Goal: Task Accomplishment & Management: Use online tool/utility

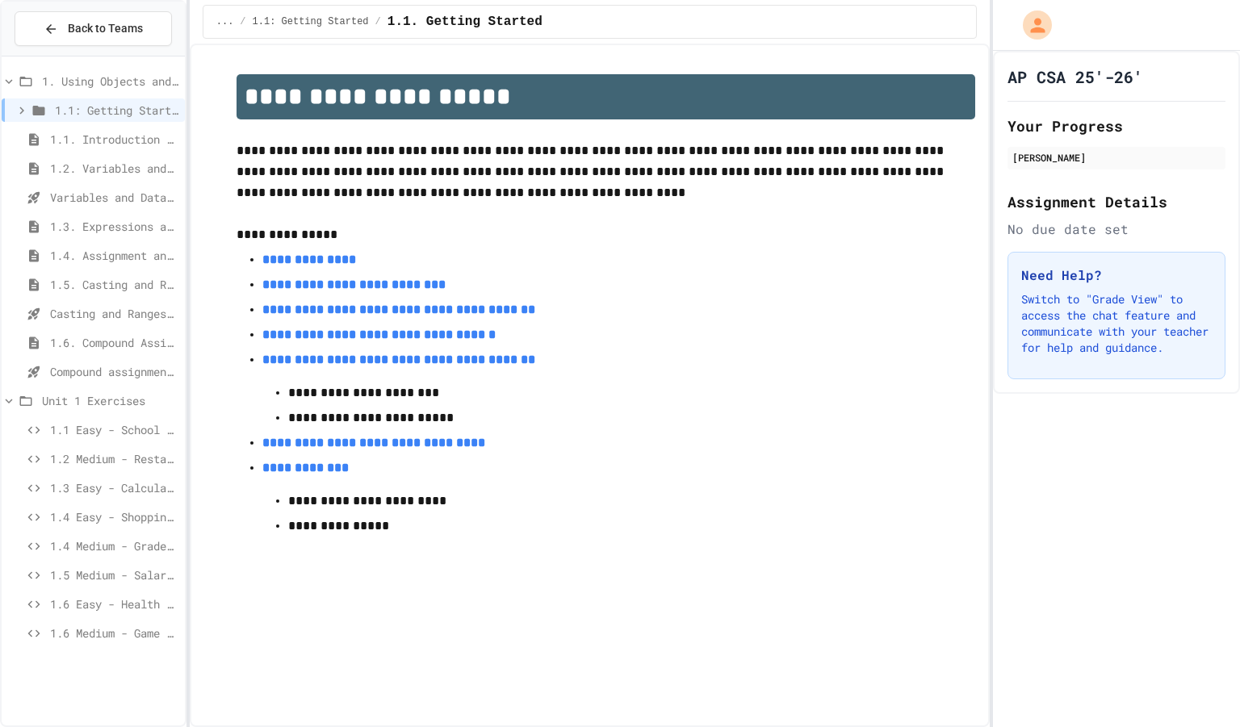
click at [101, 370] on span "Compound assignment operators - Quiz" at bounding box center [114, 371] width 128 height 17
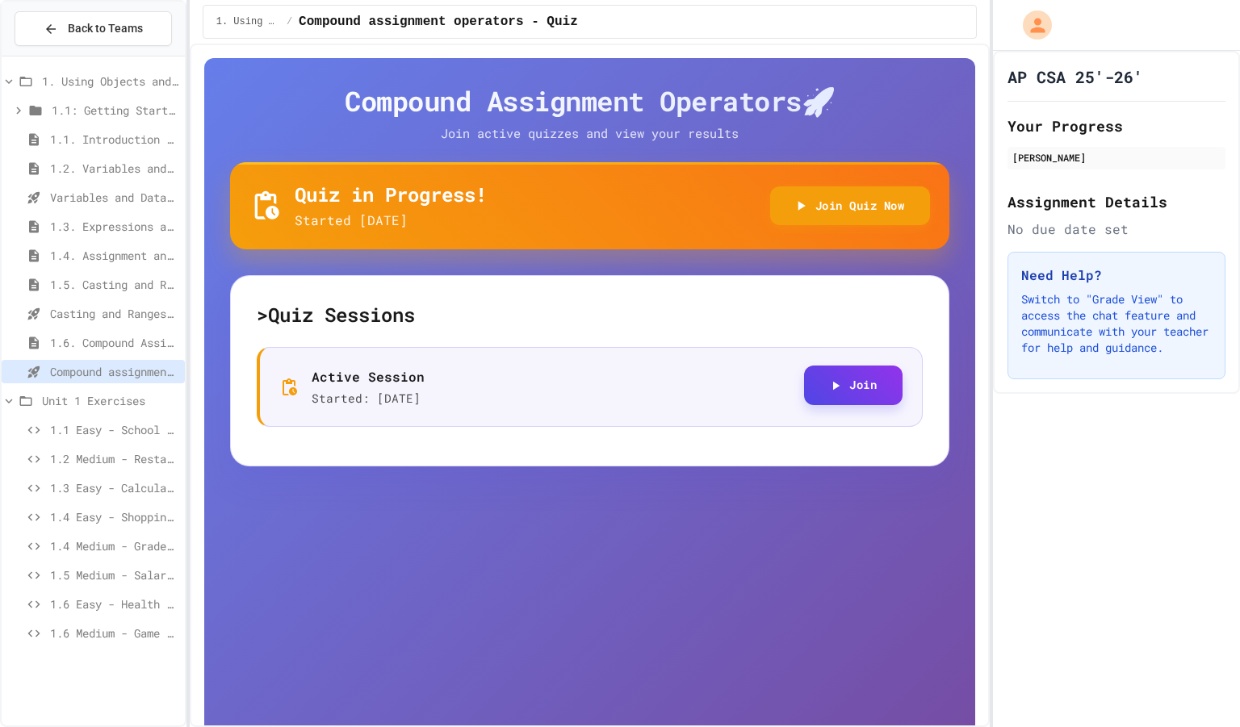
click at [834, 387] on button "Join" at bounding box center [853, 386] width 98 height 40
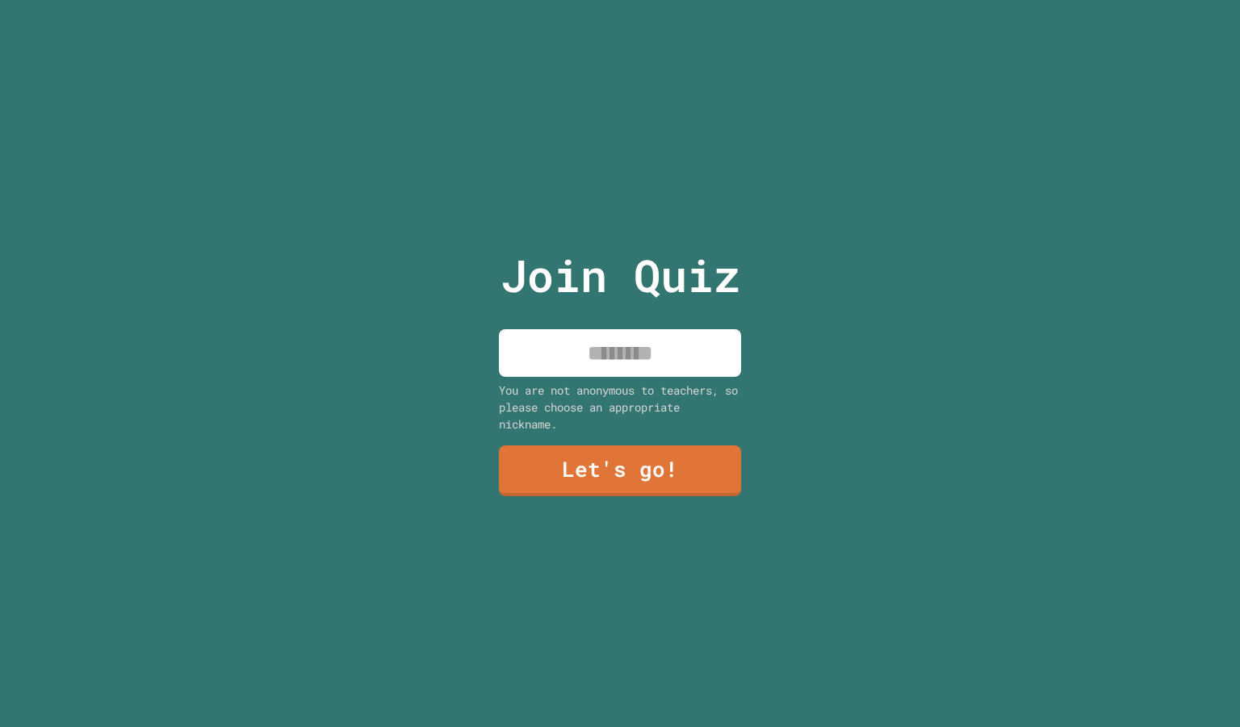
click at [575, 335] on input at bounding box center [620, 353] width 242 height 48
type input "*********"
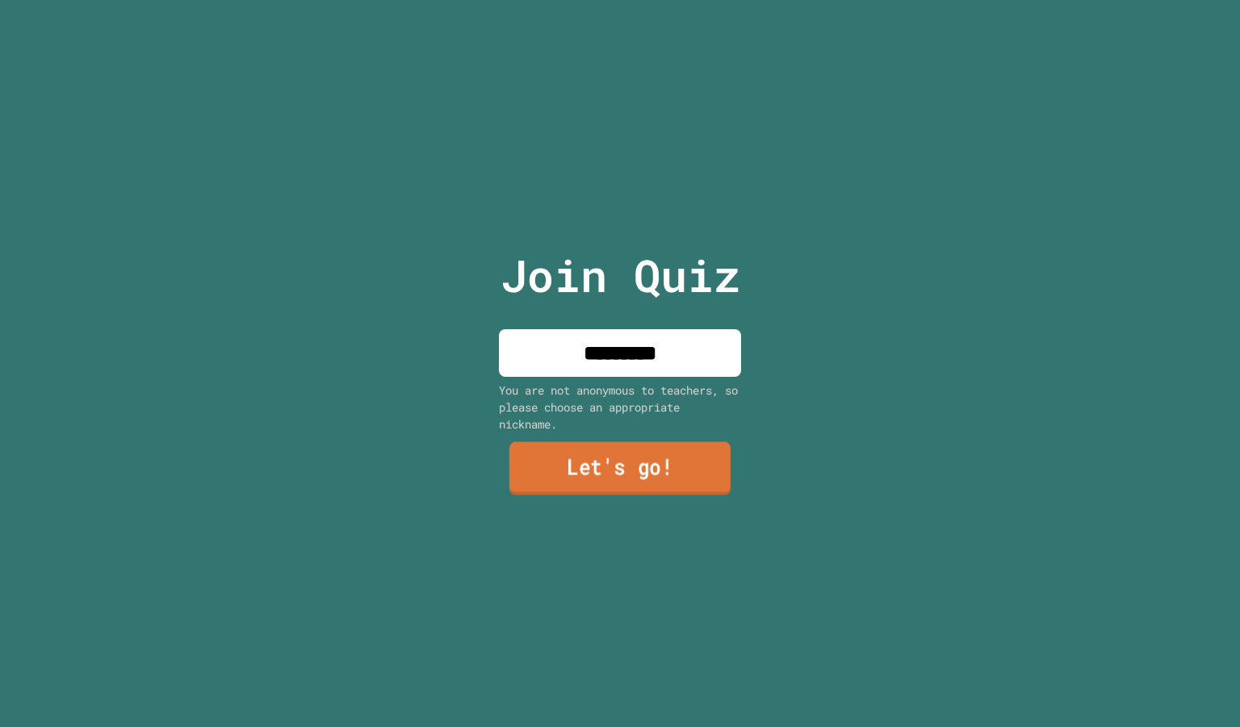
click at [598, 447] on link "Let's go!" at bounding box center [619, 468] width 221 height 53
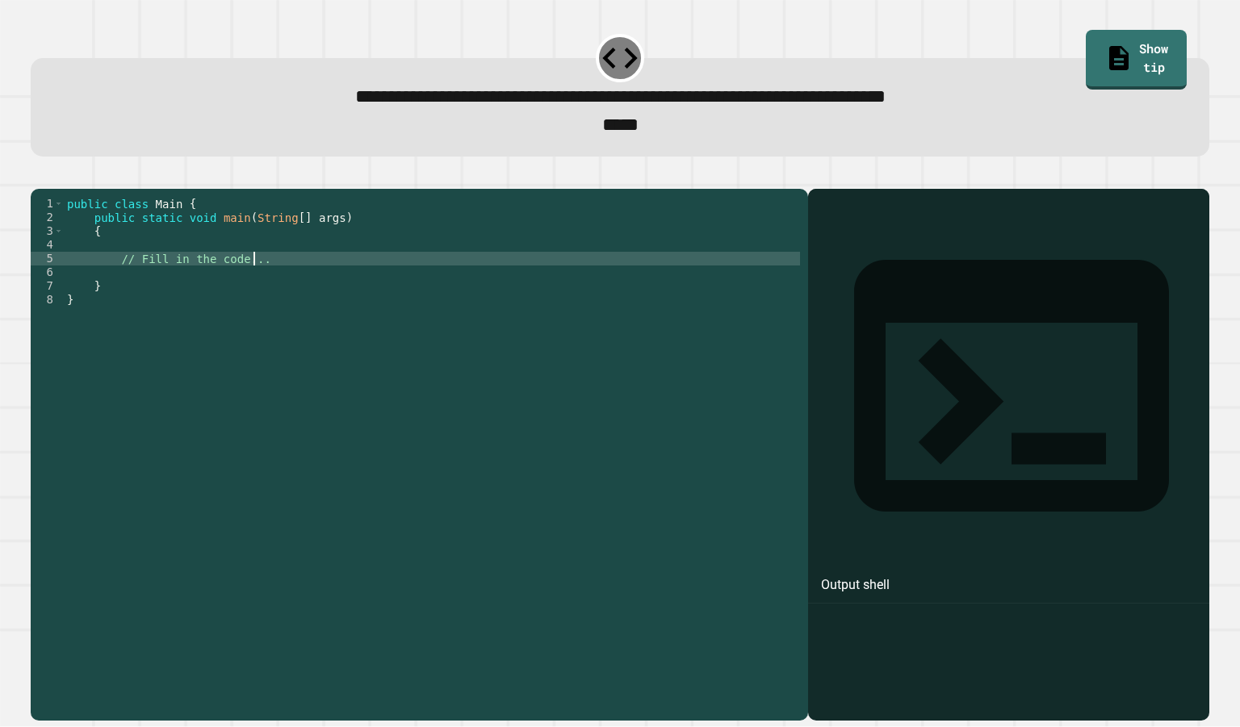
click at [320, 280] on div "public class Main { public static void main ( String [ ] args ) { // Fill in th…" at bounding box center [432, 437] width 736 height 480
type textarea "**********"
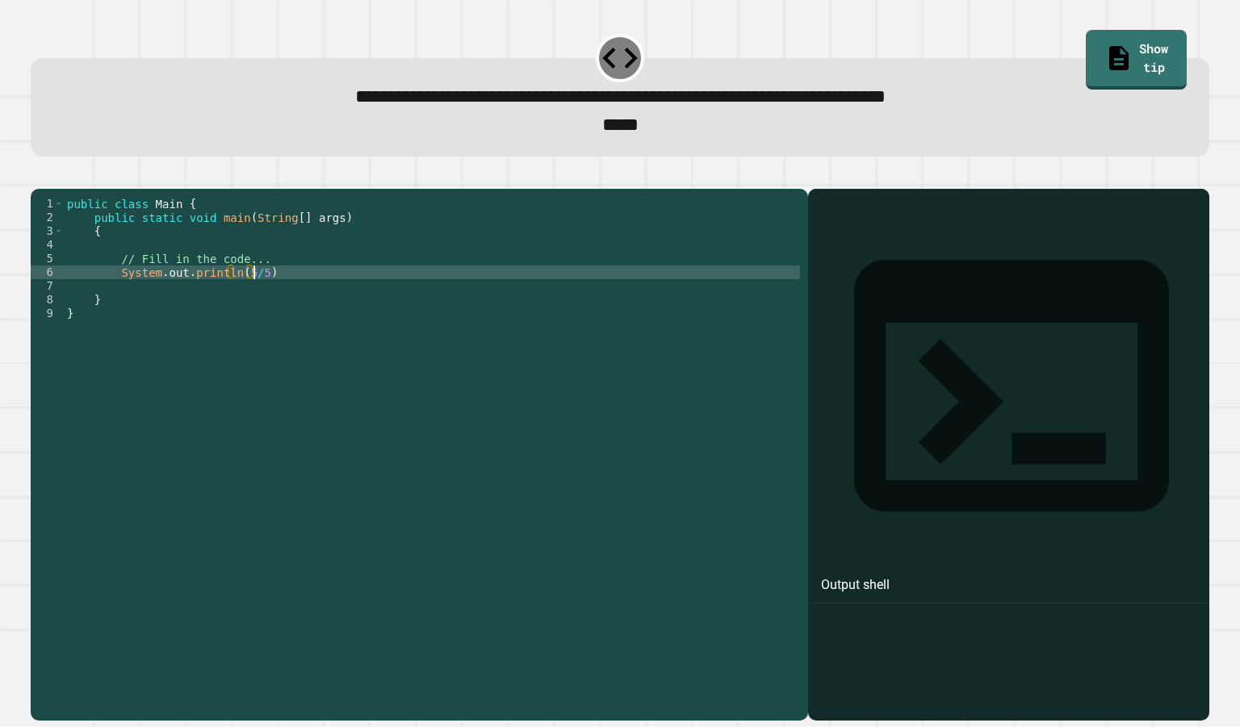
scroll to position [0, 13]
type textarea "**********"
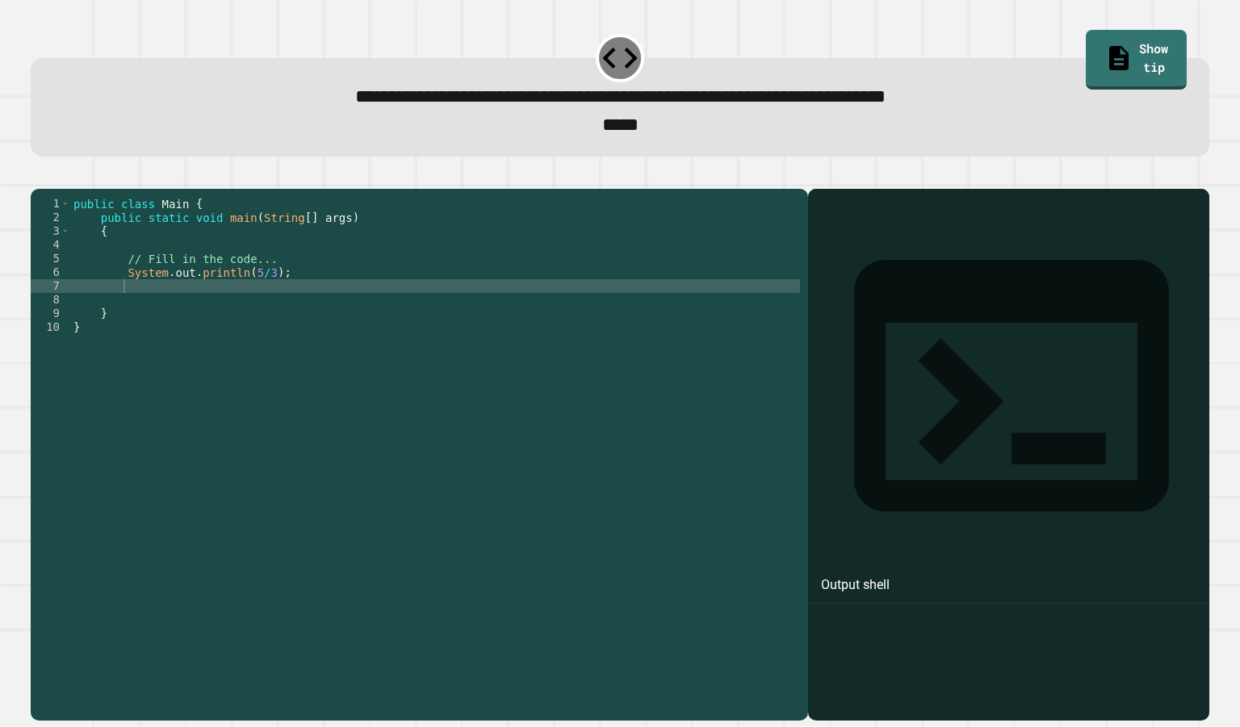
click at [39, 175] on icon "button" at bounding box center [39, 175] width 0 height 0
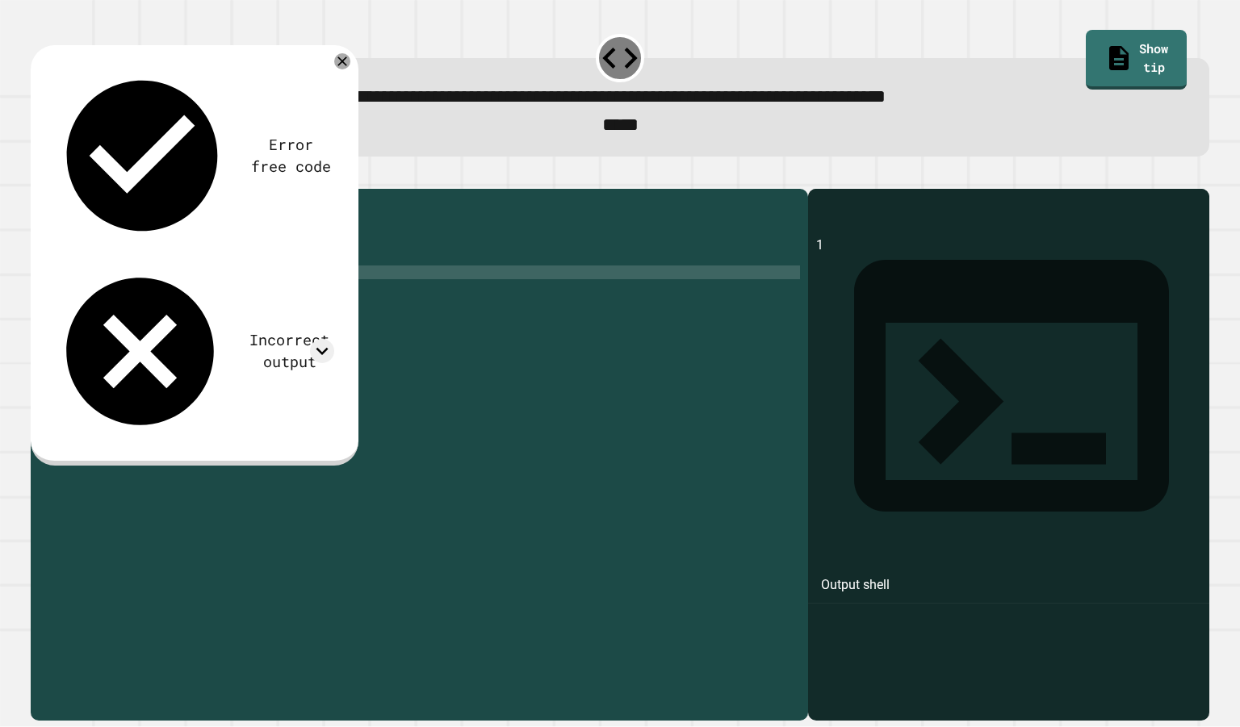
click at [261, 299] on div "public class Main { public static void main ( String [ ] args ) { // Fill in th…" at bounding box center [435, 437] width 730 height 480
click at [246, 304] on div "public class Main { public static void main ( String [ ] args ) { // Fill in th…" at bounding box center [435, 437] width 730 height 480
click at [39, 175] on icon "button" at bounding box center [39, 175] width 0 height 0
click at [272, 300] on div "public class Main { public static void main ( String [ ] args ) { // Fill in th…" at bounding box center [435, 437] width 730 height 480
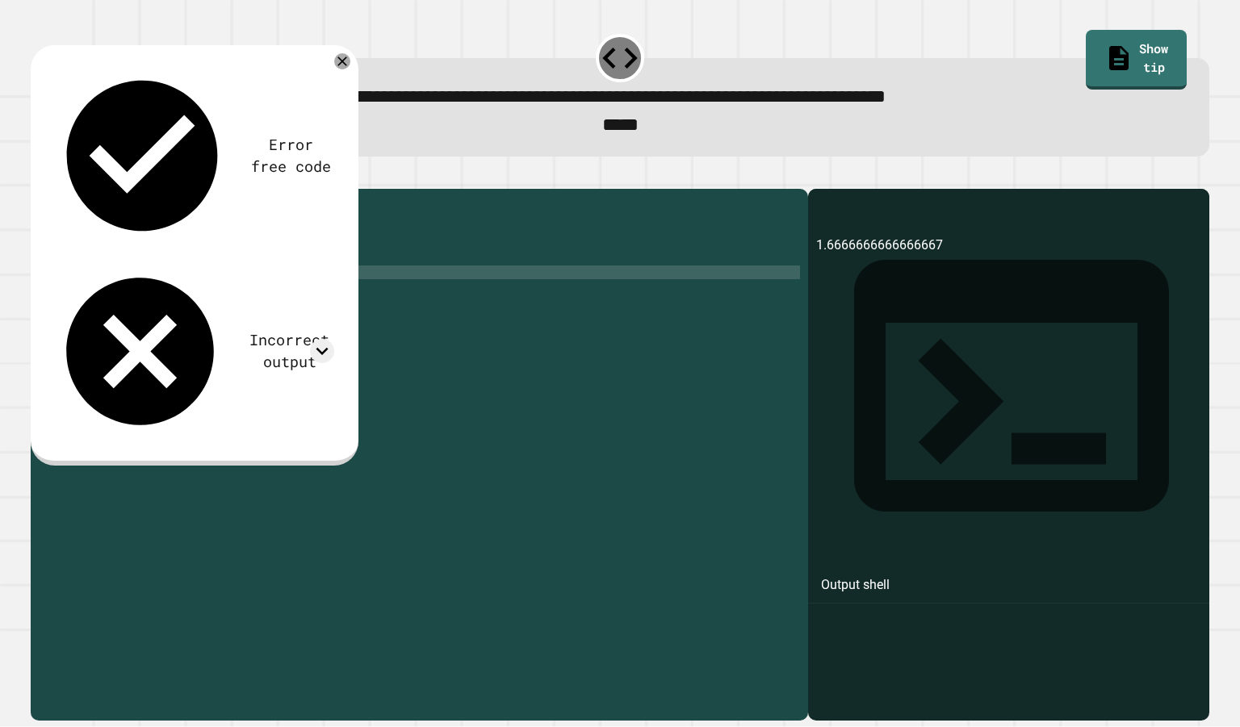
scroll to position [0, 15]
drag, startPoint x: 272, startPoint y: 300, endPoint x: 241, endPoint y: 303, distance: 30.8
click at [241, 303] on div "public class Main { public static void main ( String [ ] args ) { // Fill in th…" at bounding box center [435, 437] width 730 height 480
click at [266, 300] on div "public class Main { public static void main ( String [ ] args ) { // Fill in th…" at bounding box center [435, 423] width 730 height 453
click at [275, 303] on div "public class Main { public static void main ( String [ ] args ) { // Fill in th…" at bounding box center [435, 437] width 730 height 480
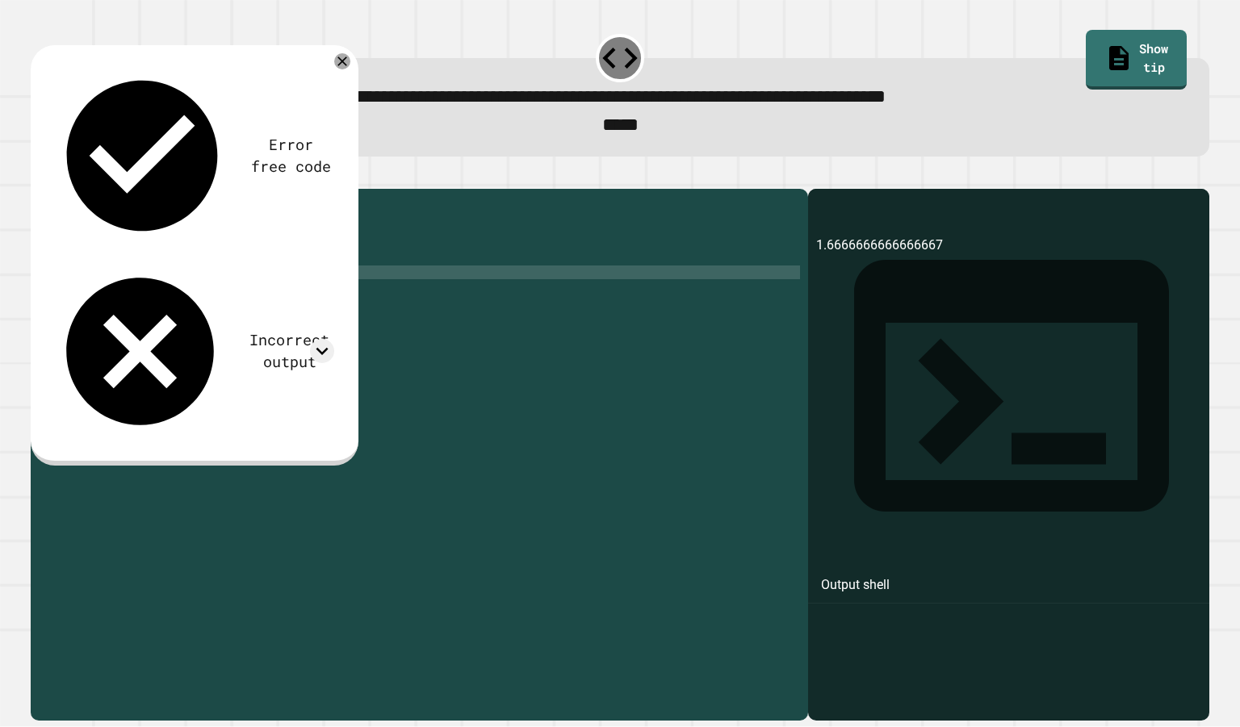
click at [270, 303] on div "public class Main { public static void main ( String [ ] args ) { // Fill in th…" at bounding box center [435, 437] width 730 height 480
type textarea "**********"
click at [295, 299] on div "public class Main { public static void main ( String [ ] args ) { // Fill in th…" at bounding box center [435, 437] width 730 height 480
click at [255, 304] on div "public class Main { public static void main ( String [ ] args ) { // Fill in th…" at bounding box center [435, 437] width 730 height 480
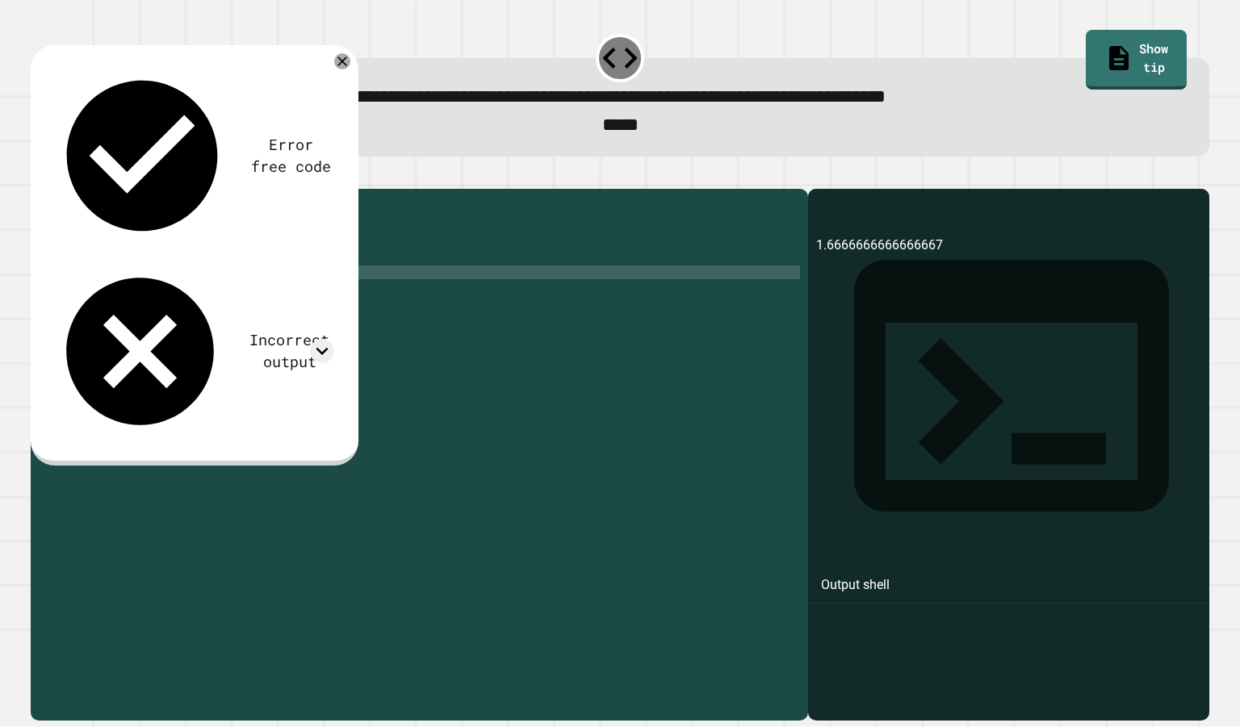
click at [39, 175] on icon "button" at bounding box center [39, 175] width 0 height 0
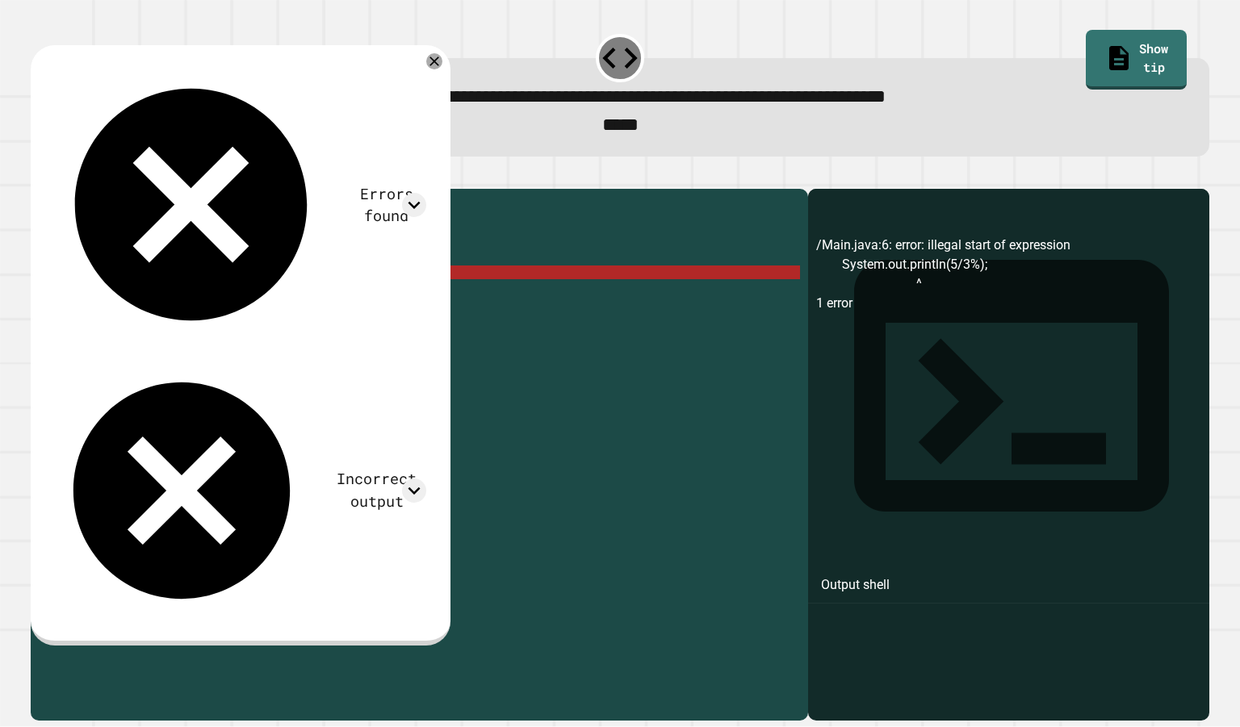
click at [266, 301] on div "public class Main { public static void main ( String [ ] args ) { // Fill in th…" at bounding box center [435, 437] width 730 height 480
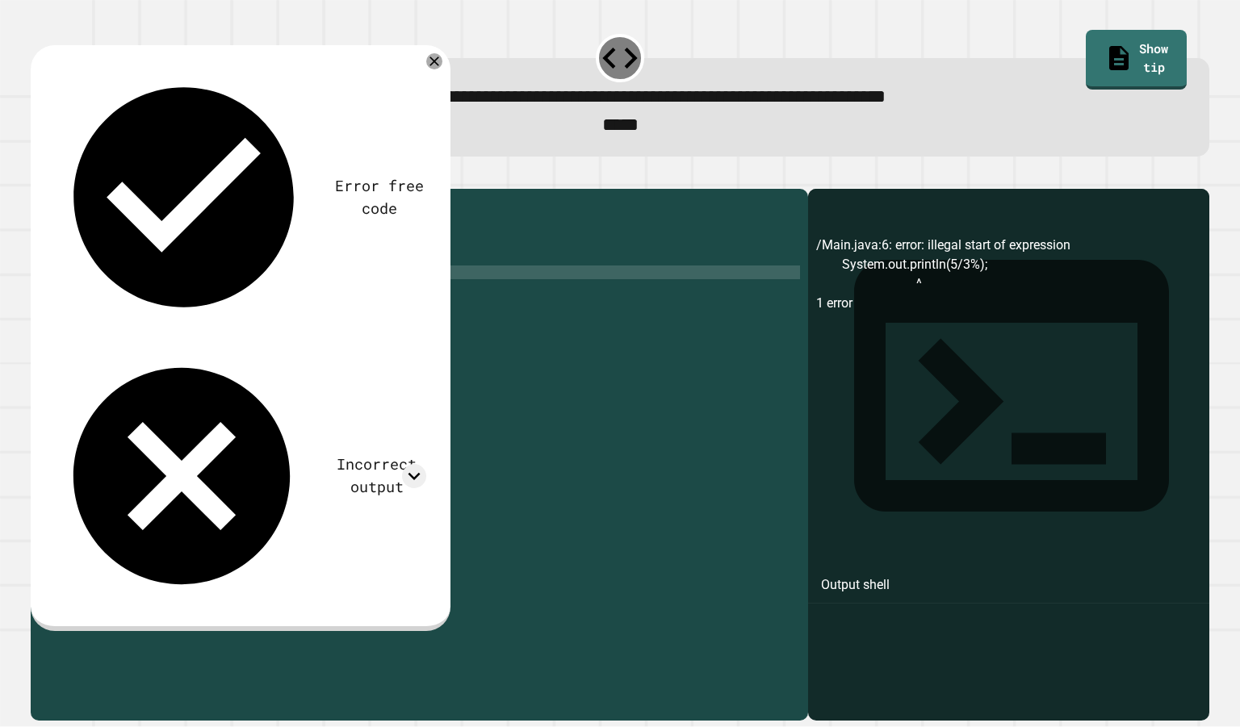
click at [250, 304] on div "public class Main { public static void main ( String [ ] args ) { // Fill in th…" at bounding box center [435, 437] width 730 height 480
type textarea "**********"
click at [39, 175] on icon "button" at bounding box center [39, 175] width 0 height 0
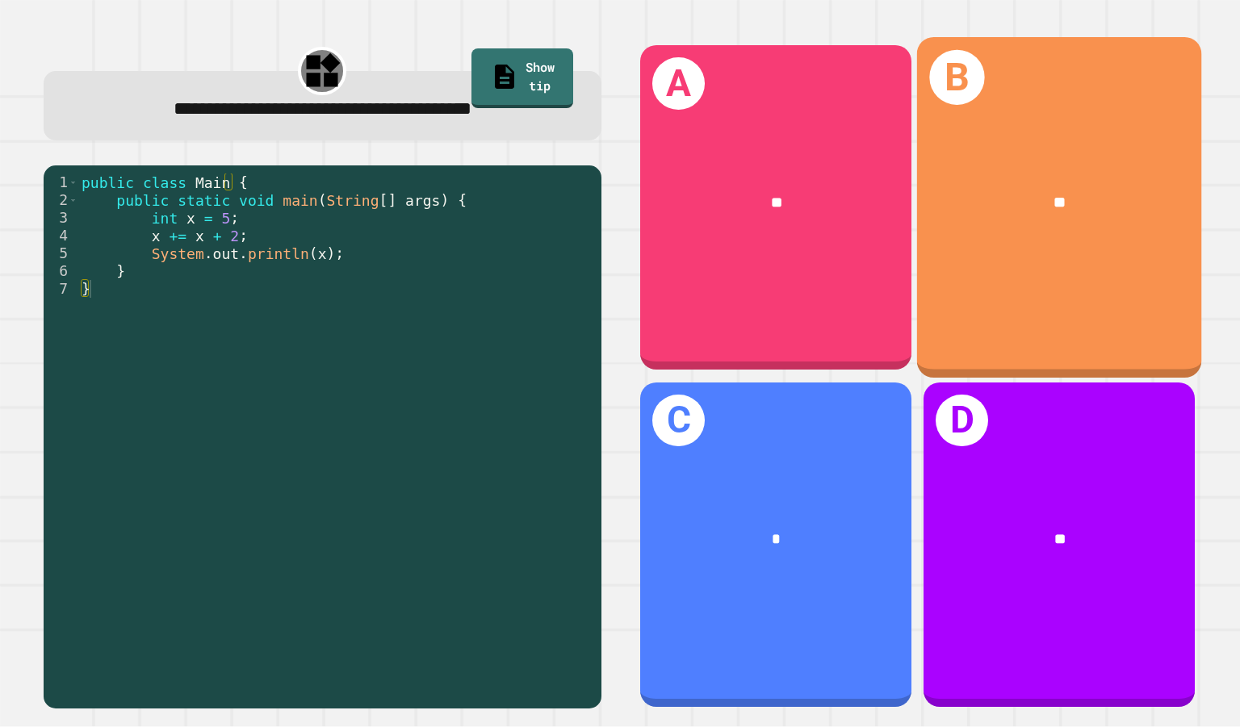
click at [939, 286] on div "B **" at bounding box center [1059, 207] width 284 height 341
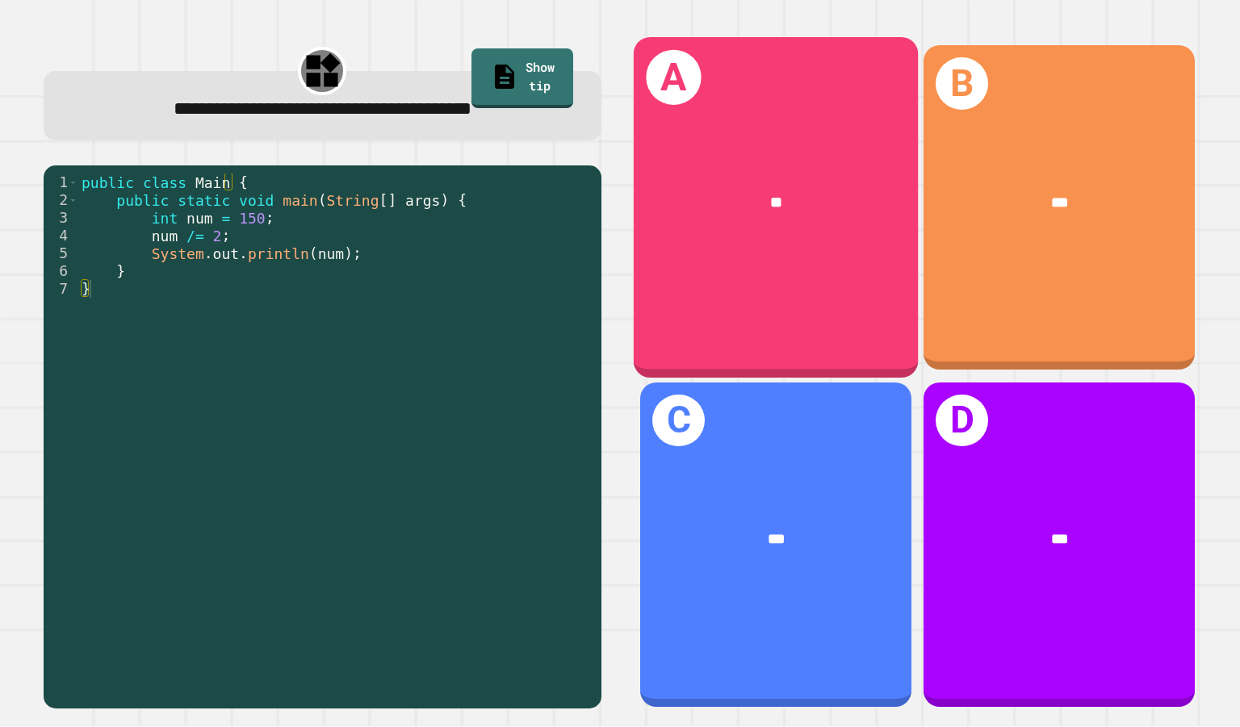
click at [814, 269] on div "A **" at bounding box center [776, 207] width 284 height 341
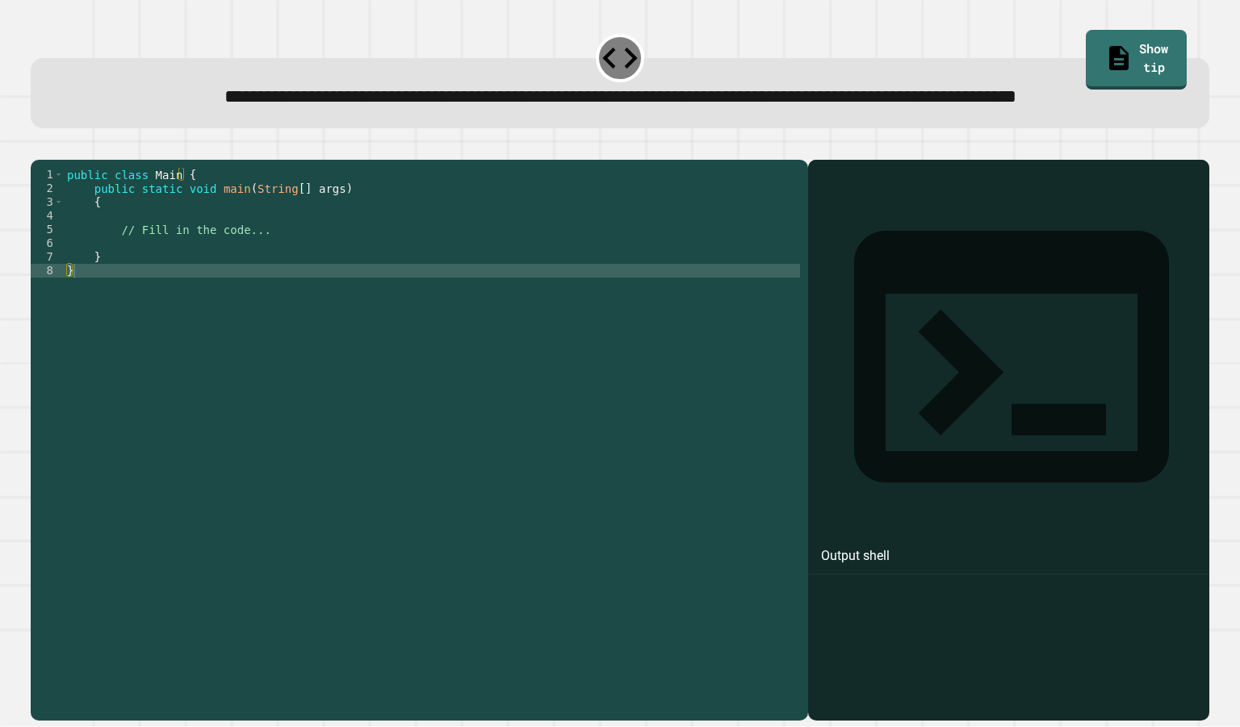
click at [260, 303] on div "public class Main { public static void main ( String [ ] args ) { // Fill in th…" at bounding box center [432, 408] width 736 height 480
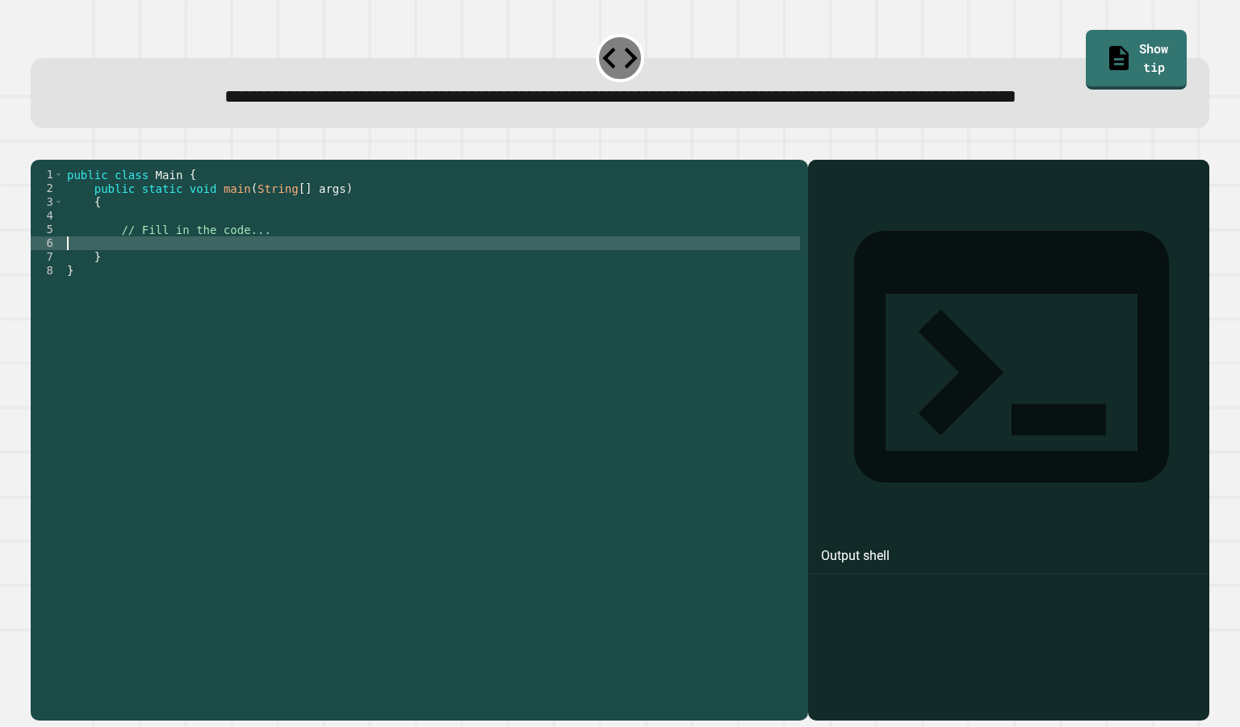
click at [328, 286] on div "public class Main { public static void main ( String [ ] args ) { // Fill in th…" at bounding box center [432, 408] width 736 height 480
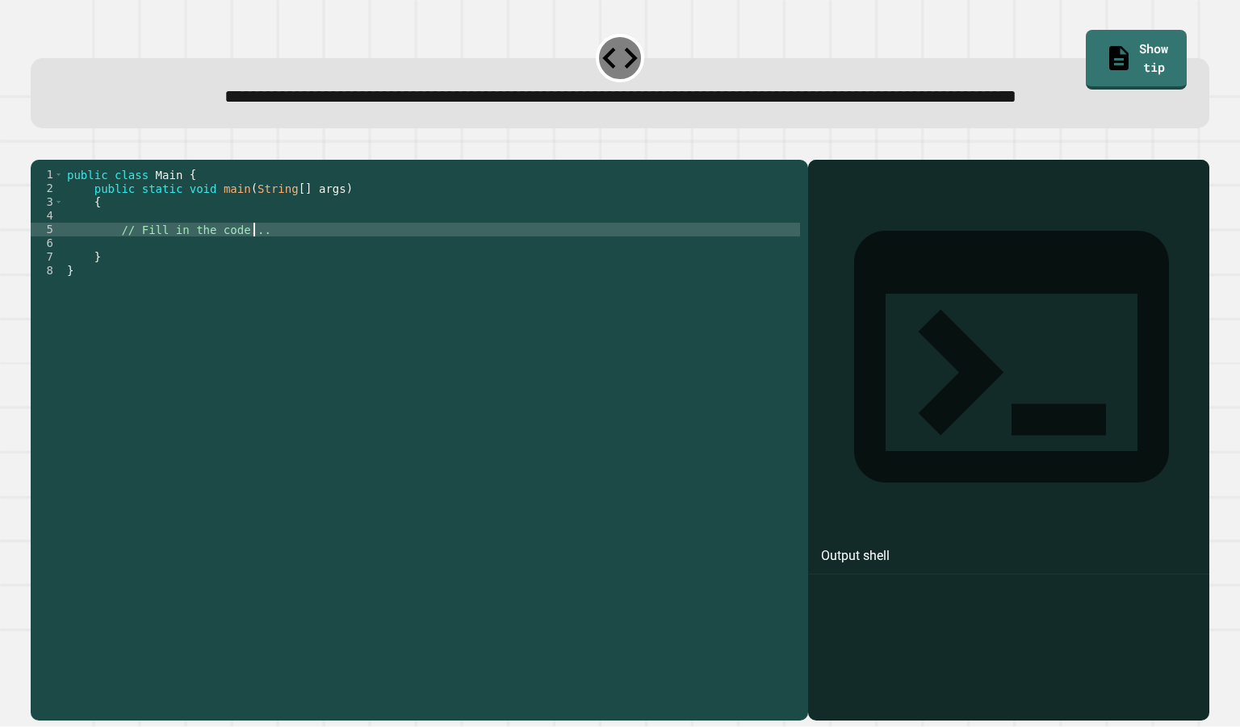
type textarea "**********"
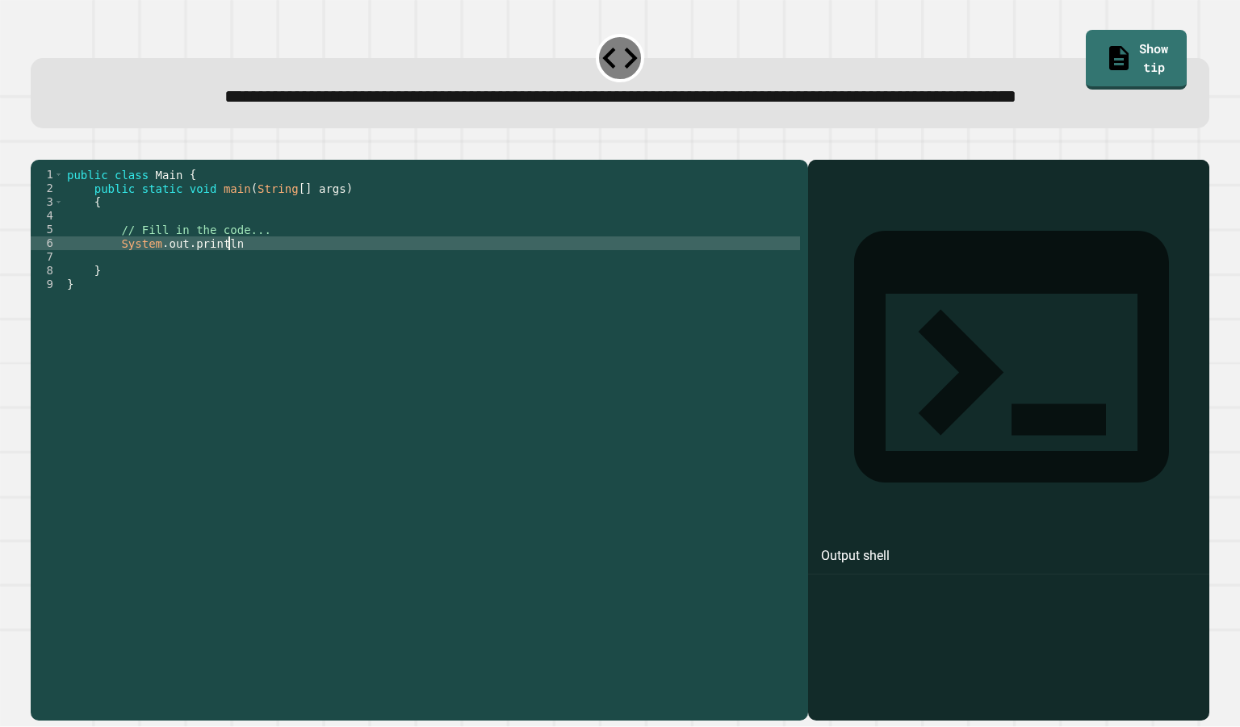
scroll to position [0, 11]
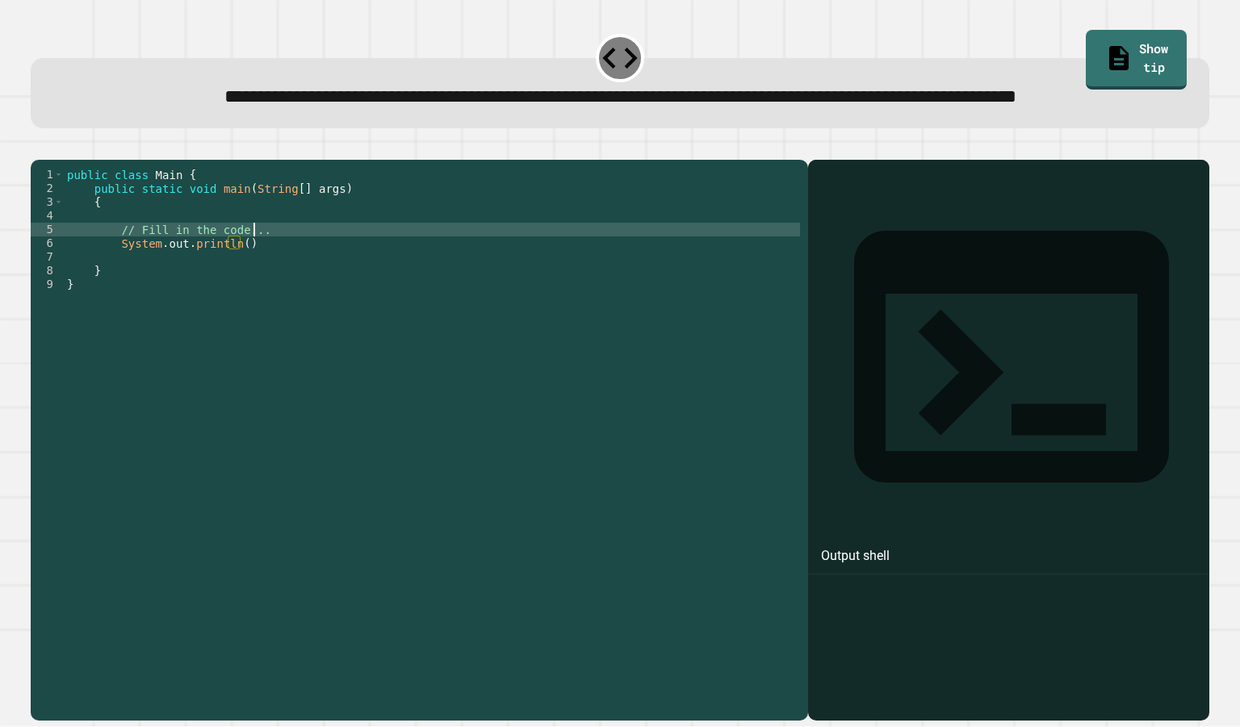
click at [308, 287] on div "public class Main { public static void main ( String [ ] args ) { // Fill in th…" at bounding box center [432, 408] width 736 height 480
click at [235, 303] on div "public class Main { public static void main ( String [ ] args ) { // Fill in th…" at bounding box center [432, 408] width 736 height 480
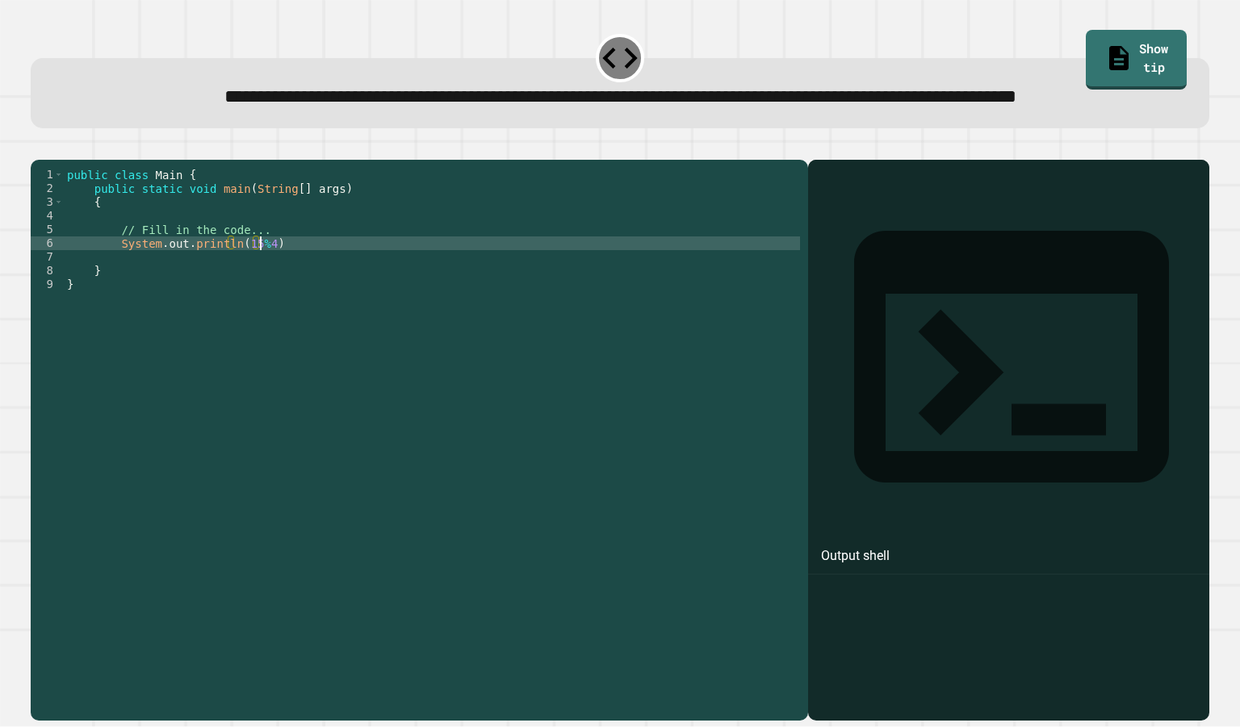
scroll to position [0, 14]
type textarea "**********"
click at [39, 147] on icon "button" at bounding box center [39, 147] width 0 height 0
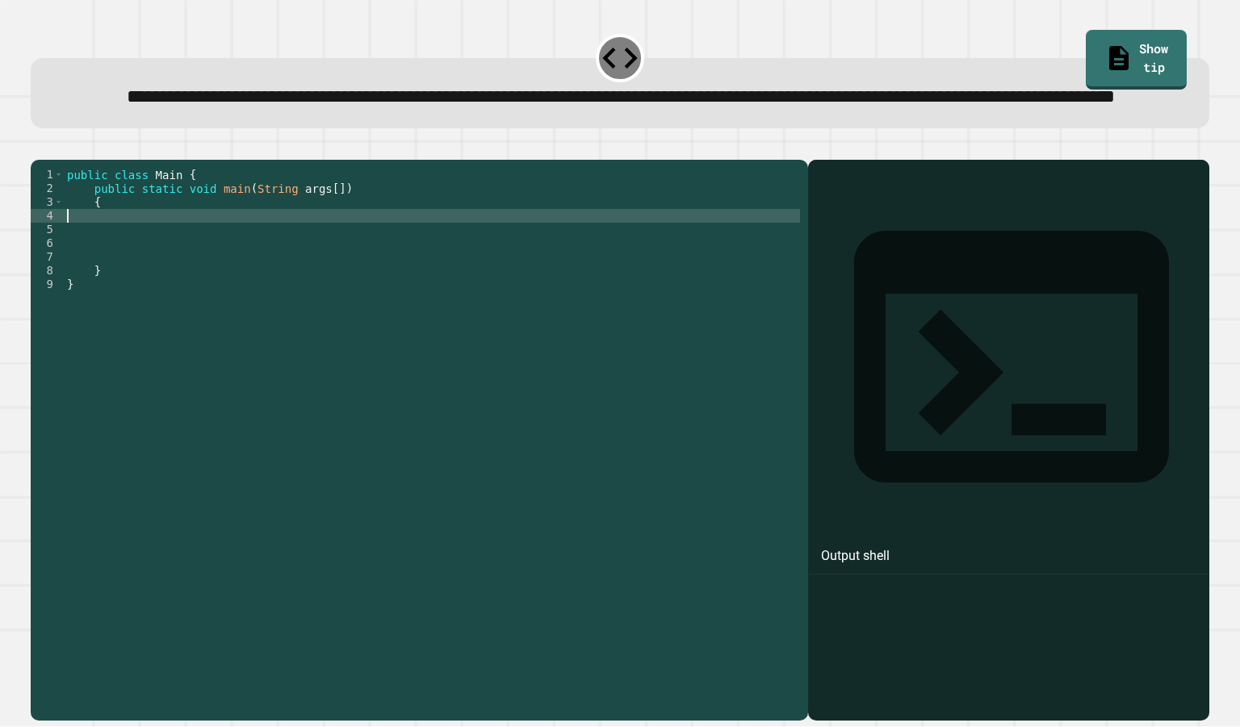
click at [205, 270] on div "public class Main { public static void main ( String args [ ]) { } }" at bounding box center [432, 408] width 736 height 480
click at [171, 274] on div "public class Main { public static void main ( String args [ ]) { } }" at bounding box center [432, 408] width 736 height 480
click at [191, 265] on div "public class Main { public static void main ( String args [ ]) { } }" at bounding box center [432, 408] width 736 height 480
click at [190, 257] on div "public class Main { public static void main ( String args [ ]) { } }" at bounding box center [432, 408] width 736 height 480
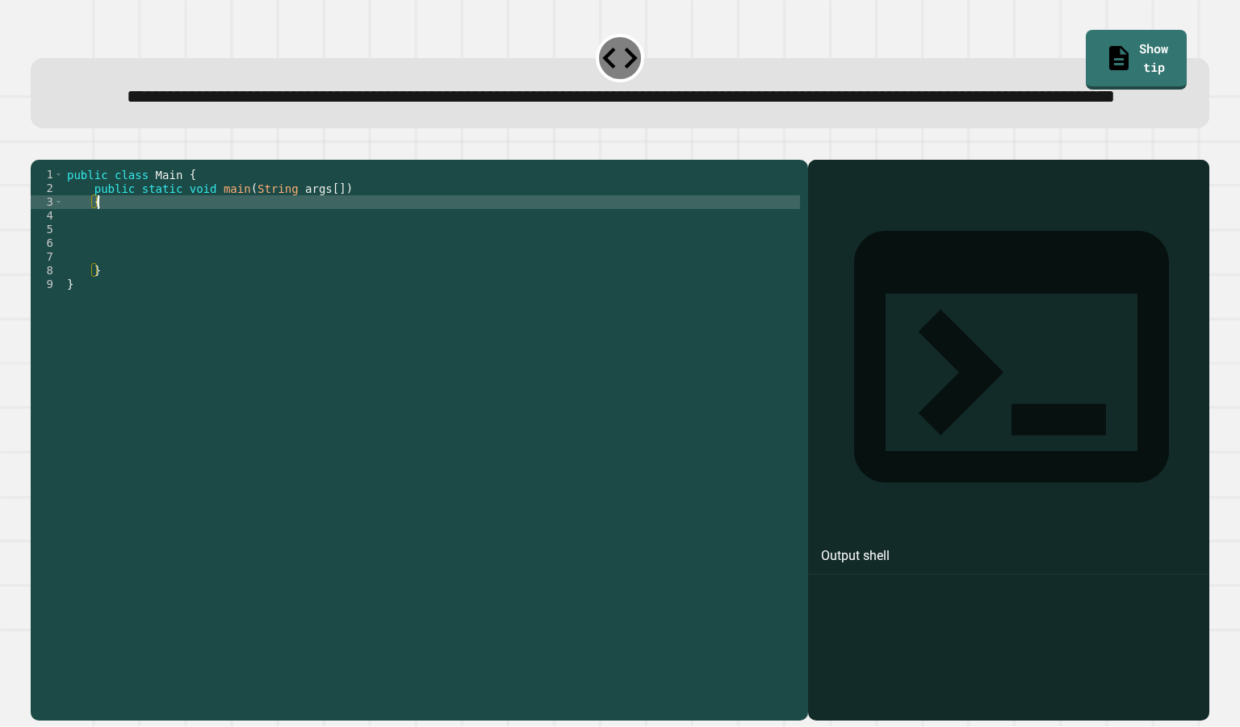
type textarea "*"
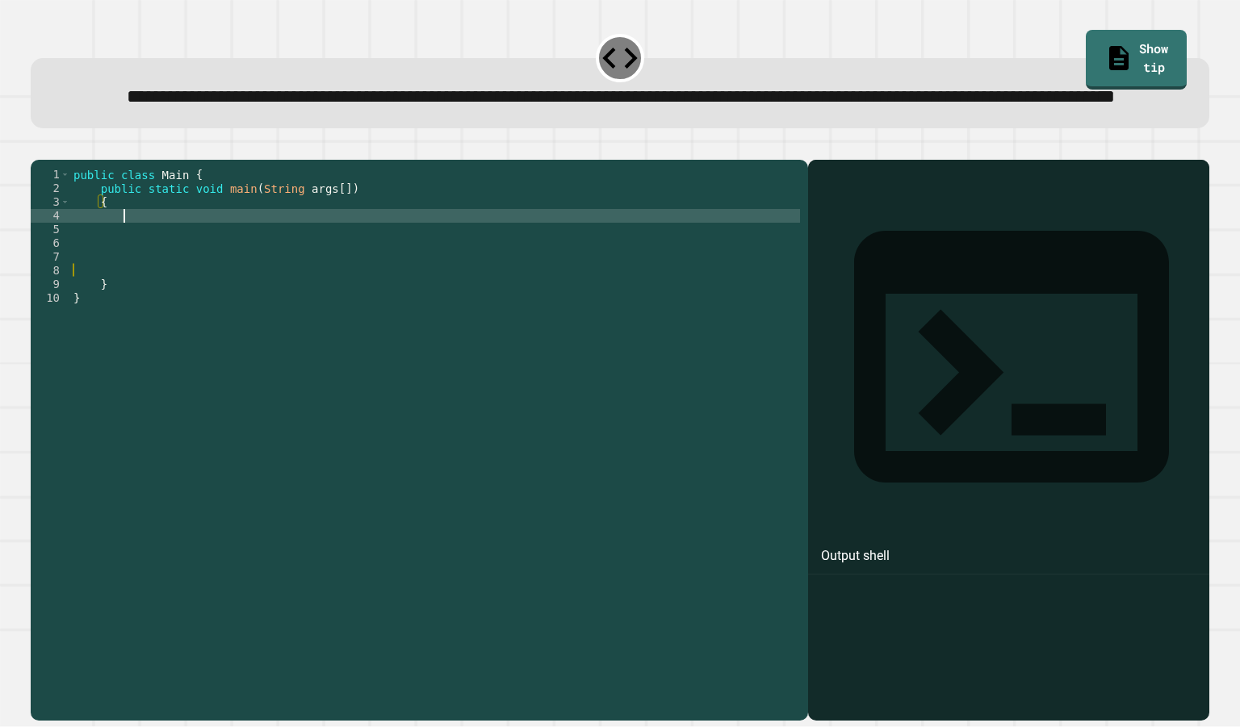
scroll to position [0, 2]
type textarea "*"
type textarea "**"
type textarea "*"
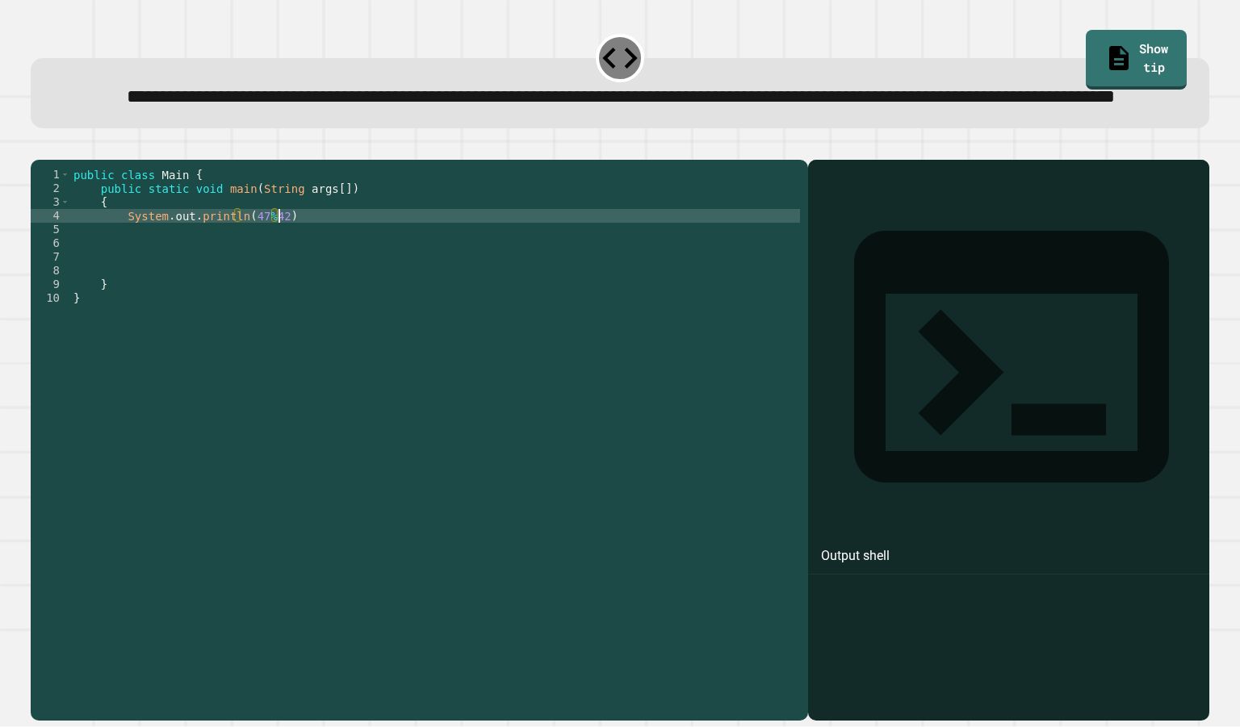
scroll to position [0, 15]
click at [32, 160] on div at bounding box center [620, 149] width 1178 height 19
click at [39, 147] on button "button" at bounding box center [39, 147] width 0 height 0
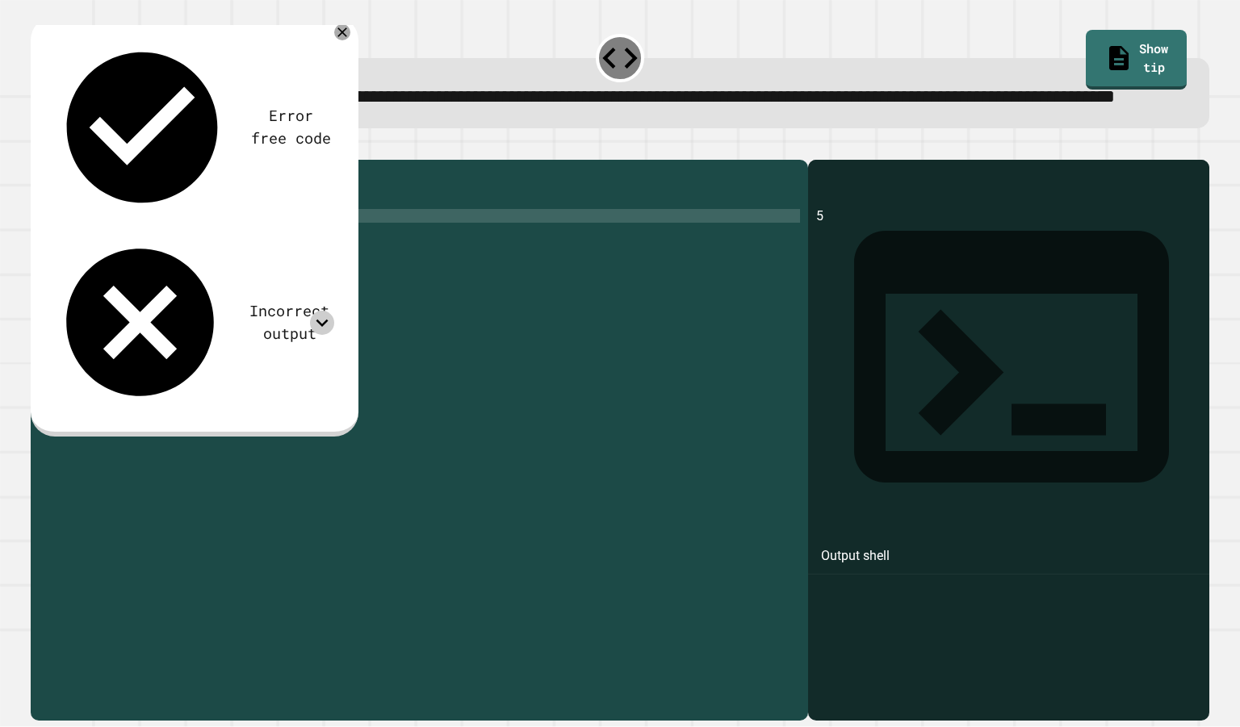
click at [321, 319] on icon at bounding box center [322, 322] width 12 height 7
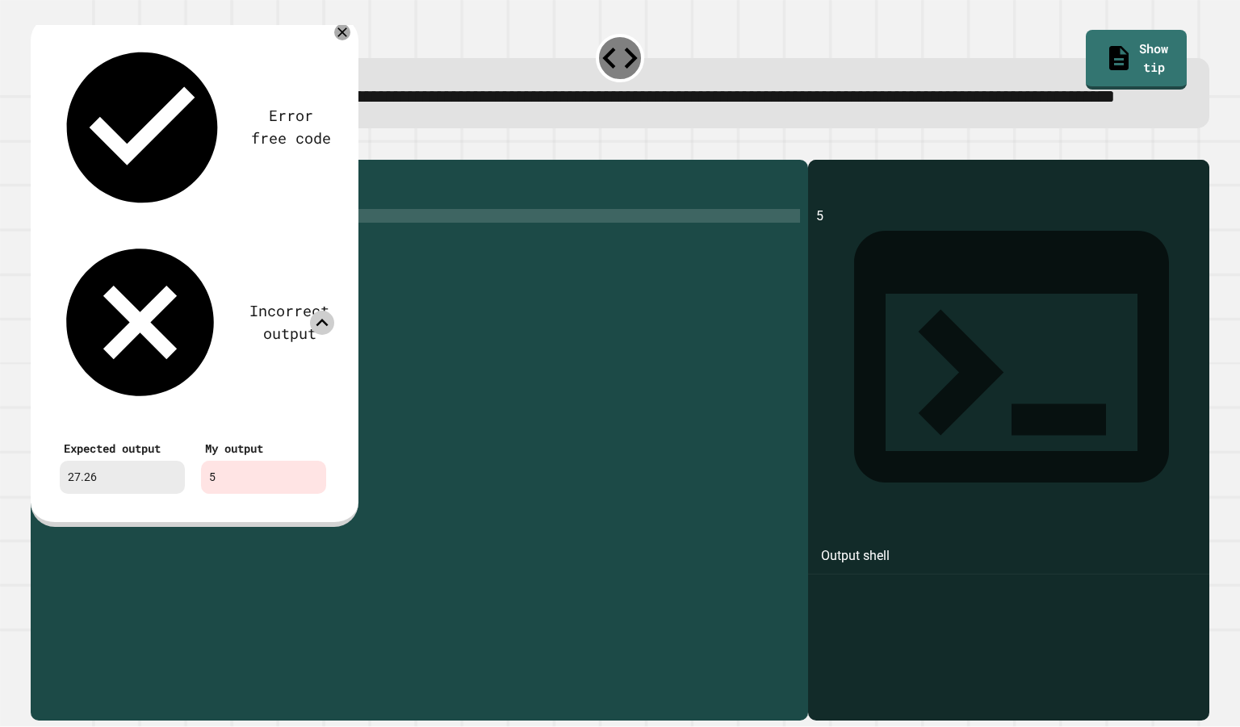
click at [321, 311] on icon at bounding box center [322, 323] width 24 height 24
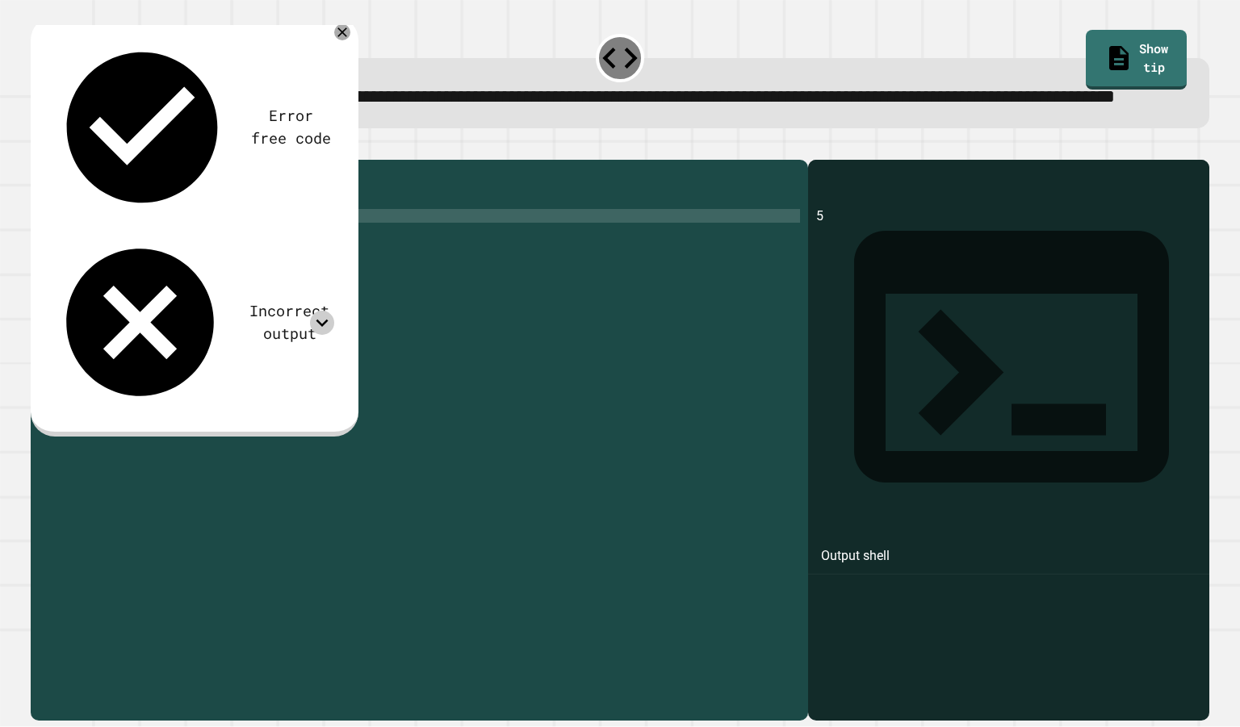
click at [273, 275] on div "public class Main { public static void main ( String args [ ]) { System . out .…" at bounding box center [435, 408] width 730 height 480
click at [262, 274] on div "public class Main { public static void main ( String args [ ]) { System . out .…" at bounding box center [435, 408] width 730 height 480
click at [276, 274] on div "public class Main { public static void main ( String args [ ]) { System . out .…" at bounding box center [435, 408] width 730 height 480
click at [272, 276] on div "public class Main { public static void main ( String args [ ]) { System . out .…" at bounding box center [435, 408] width 730 height 480
click at [320, 311] on icon at bounding box center [322, 323] width 24 height 24
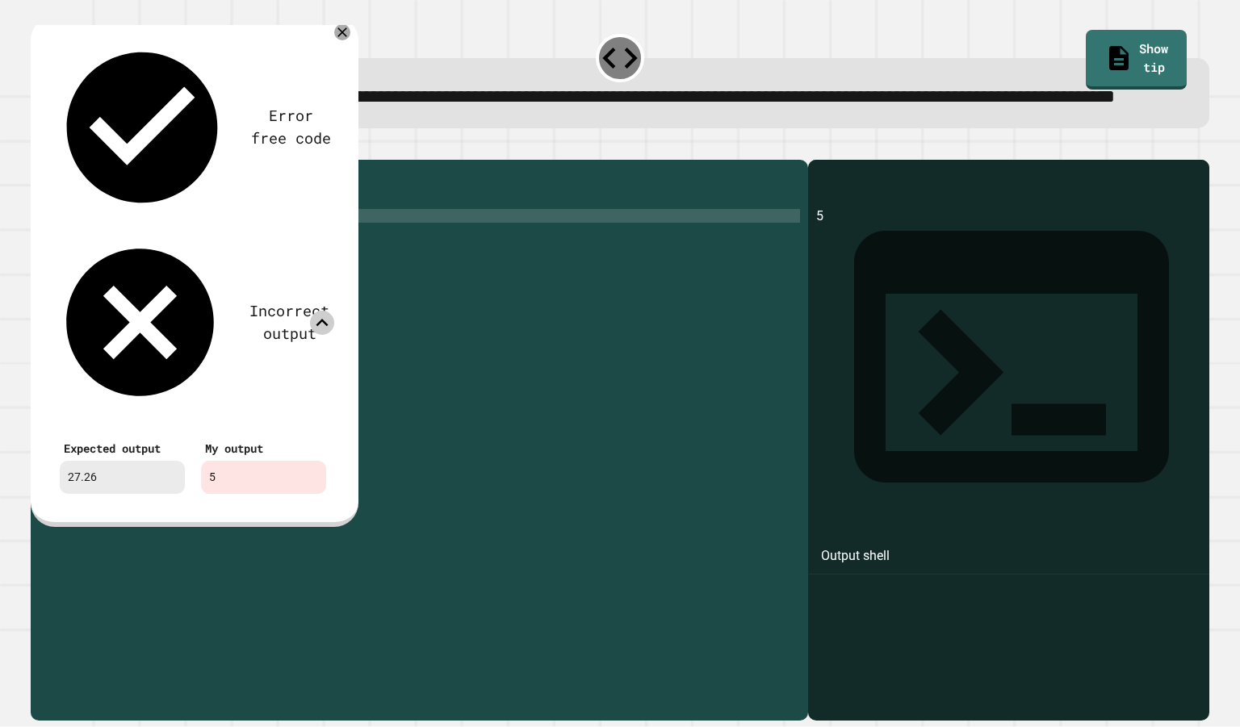
click at [320, 311] on icon at bounding box center [322, 323] width 24 height 24
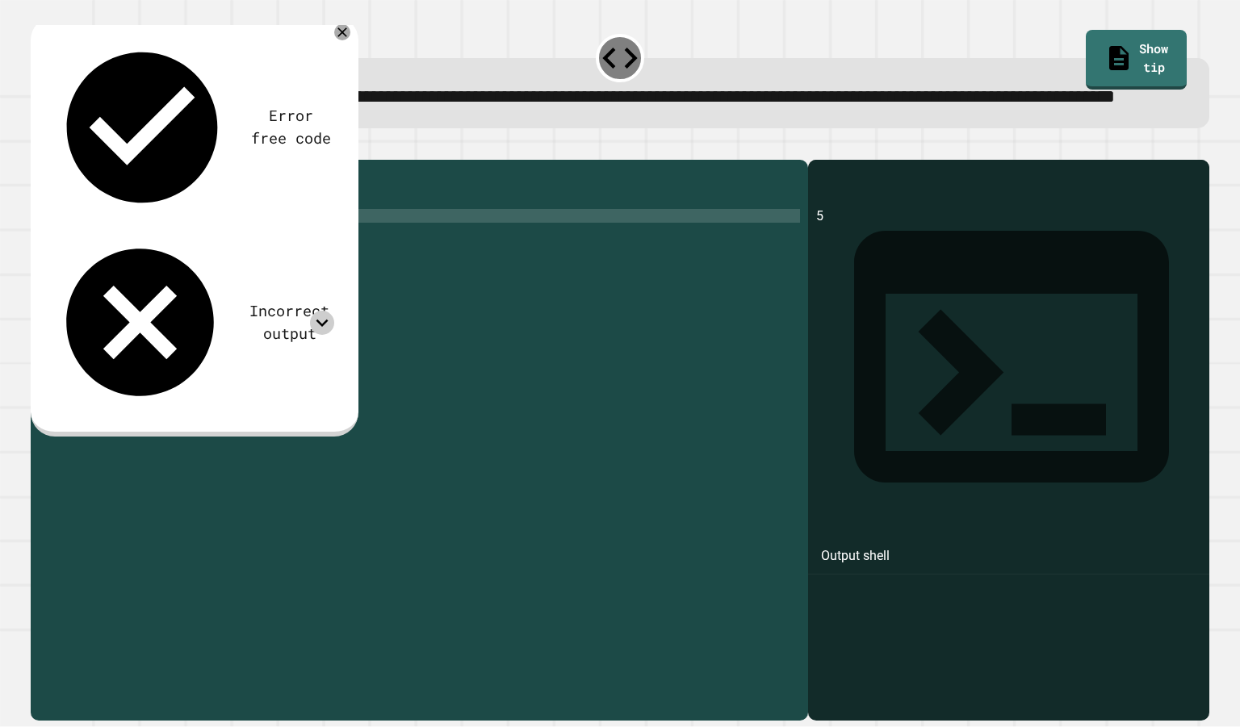
click at [269, 272] on div "public class Main { public static void main ( String args [ ]) { System . out .…" at bounding box center [435, 408] width 730 height 480
type textarea "**********"
click at [54, 162] on icon "button" at bounding box center [49, 156] width 9 height 11
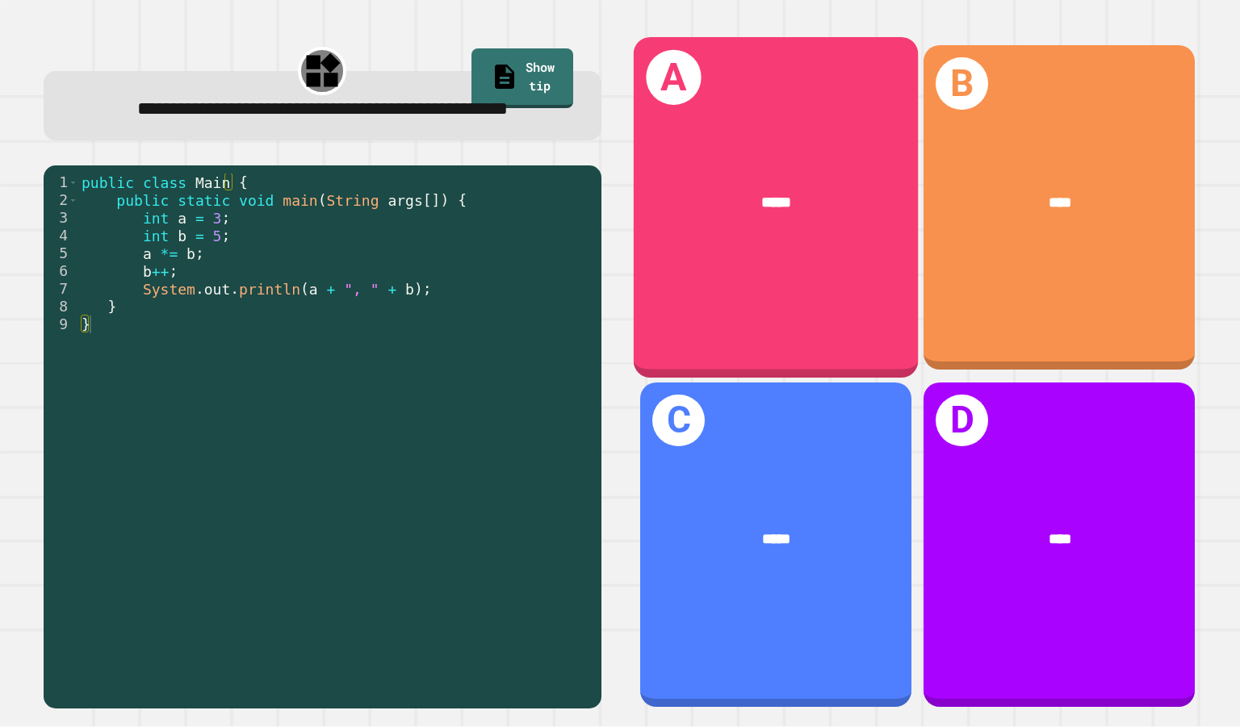
click at [784, 250] on div "A *****" at bounding box center [776, 207] width 284 height 341
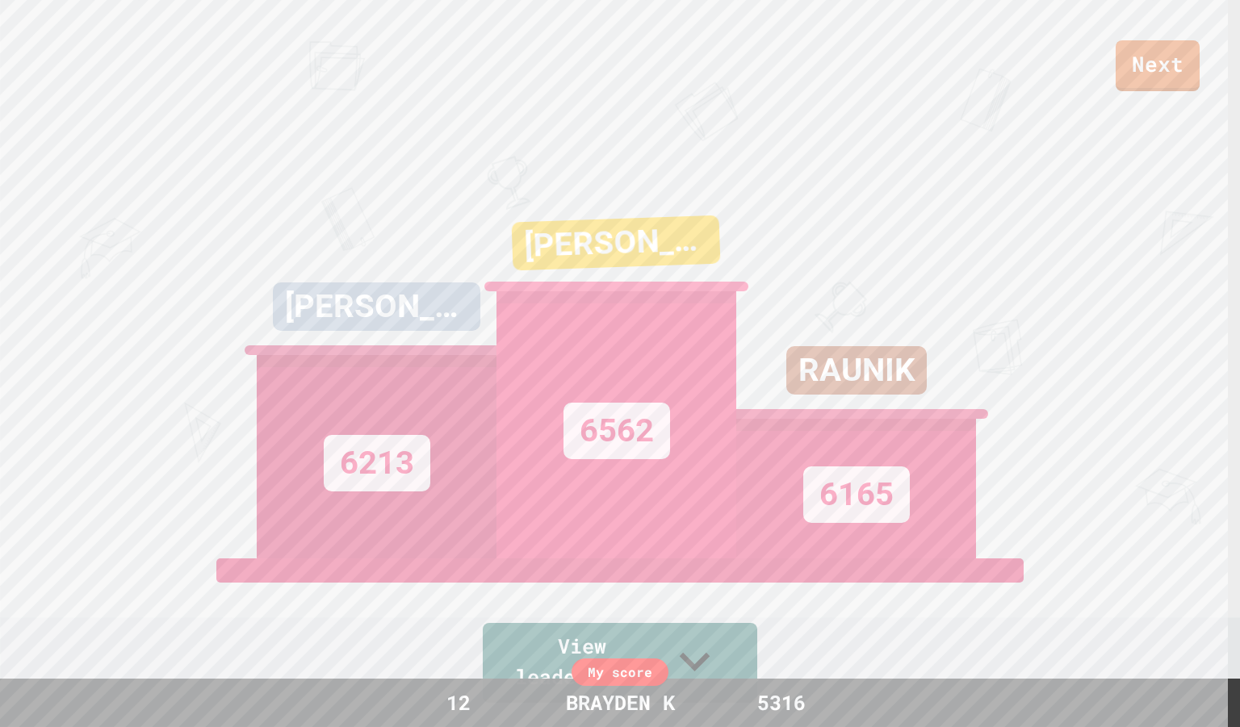
scroll to position [371, 0]
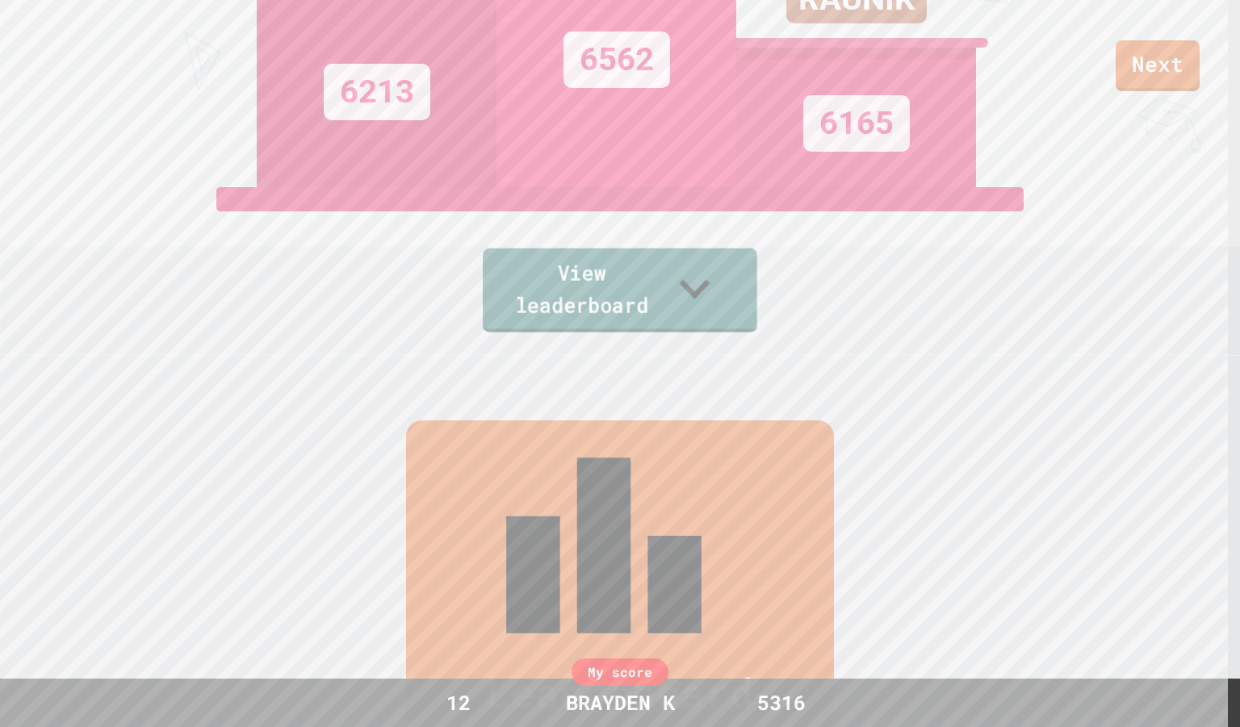
click at [631, 313] on link "View leaderboard" at bounding box center [620, 291] width 274 height 84
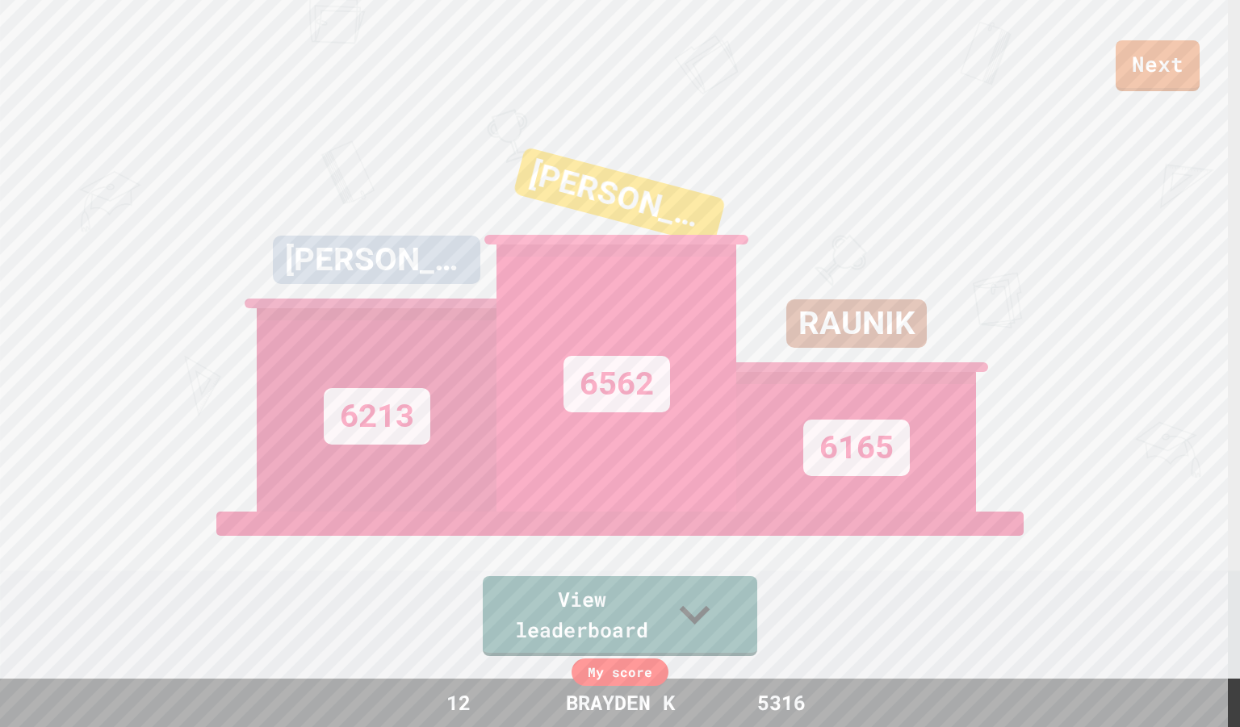
scroll to position [0, 0]
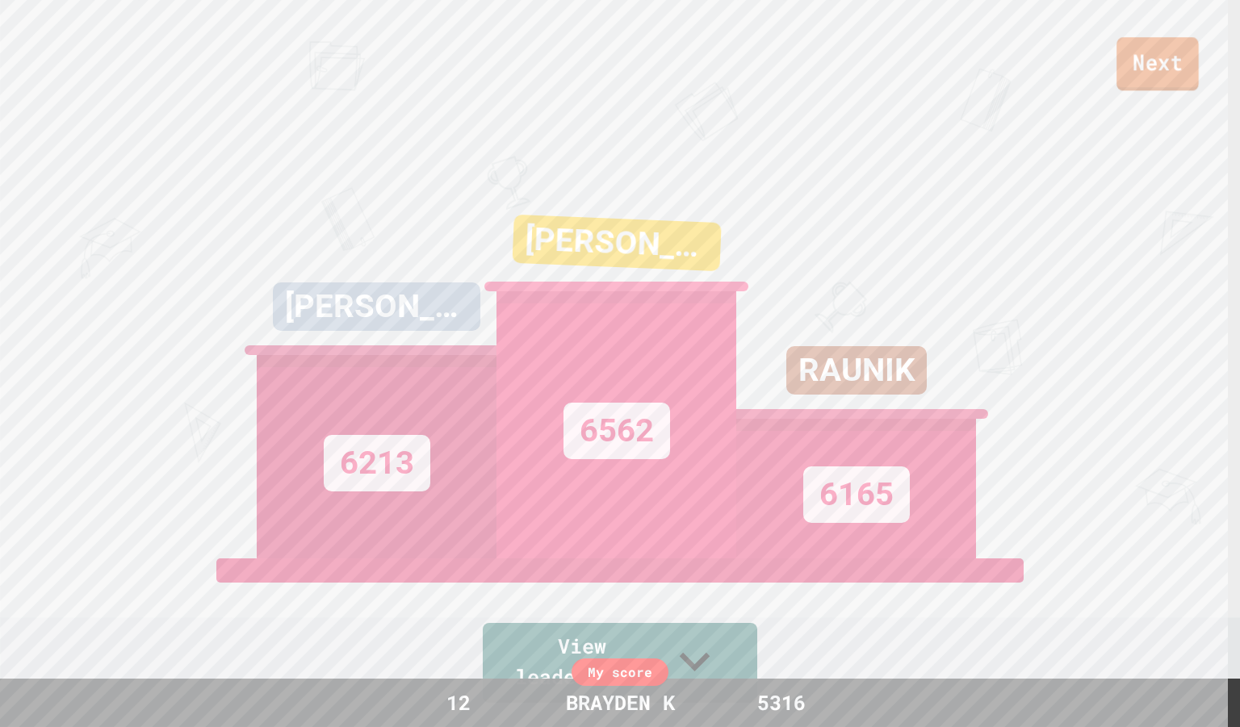
click at [1174, 77] on link "Next" at bounding box center [1157, 63] width 82 height 53
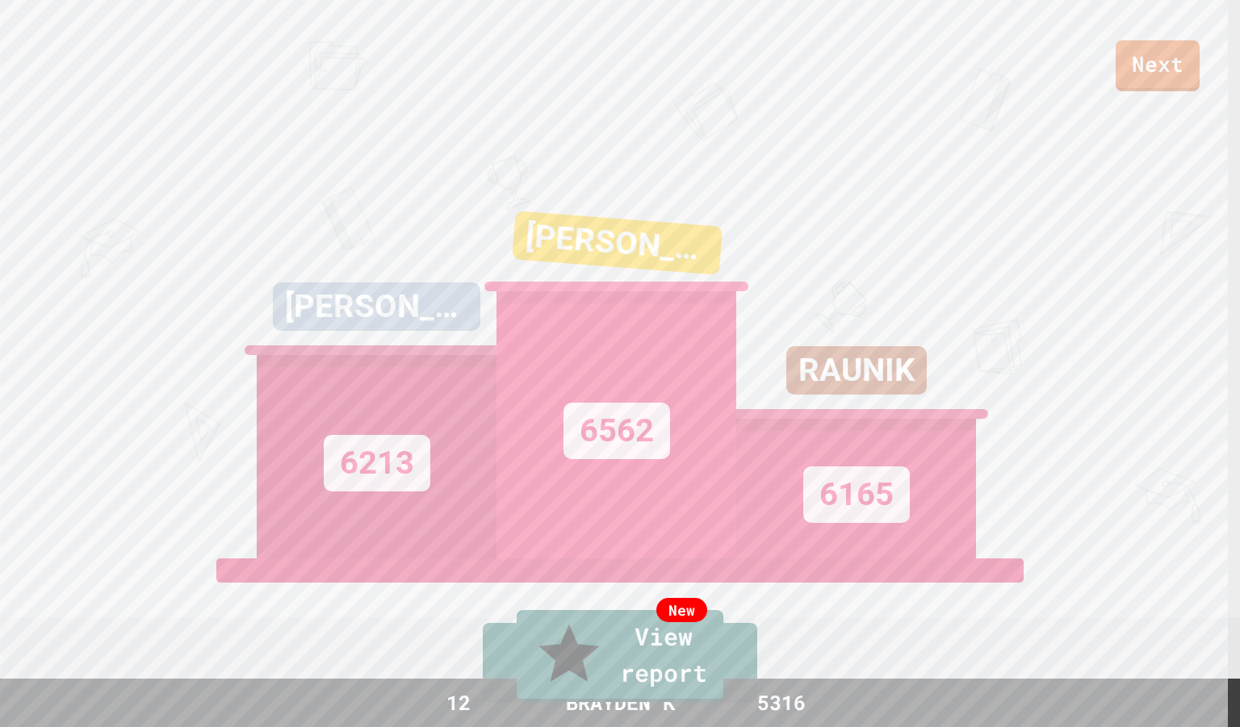
drag, startPoint x: 786, startPoint y: 397, endPoint x: 952, endPoint y: 395, distance: 166.3
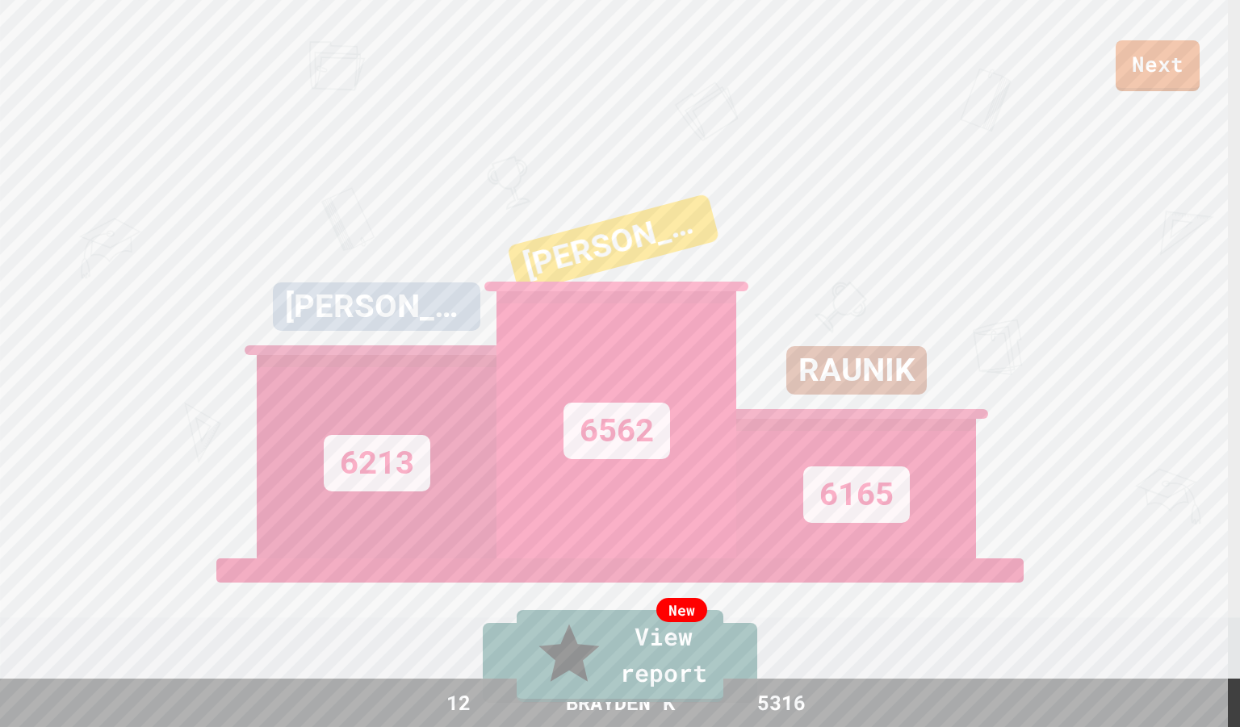
click at [575, 682] on link "New View report" at bounding box center [619, 654] width 195 height 97
